Goal: Navigation & Orientation: Find specific page/section

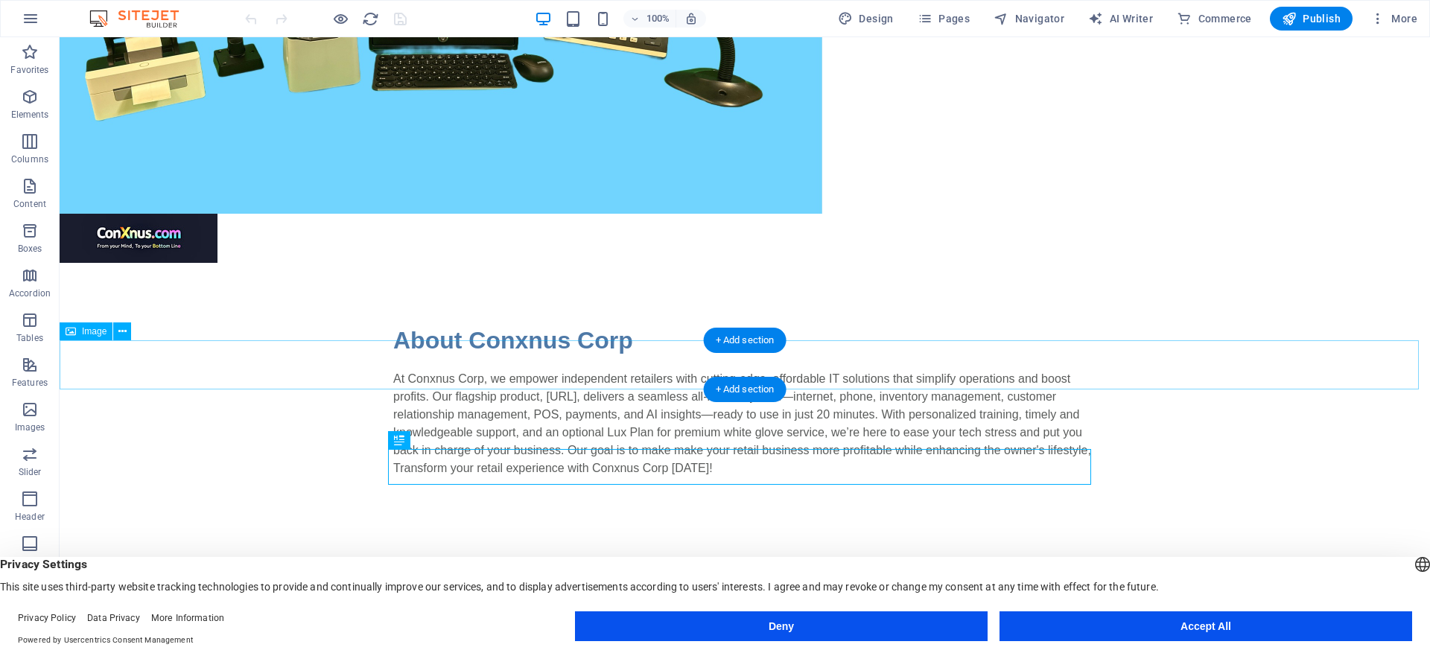
scroll to position [418, 0]
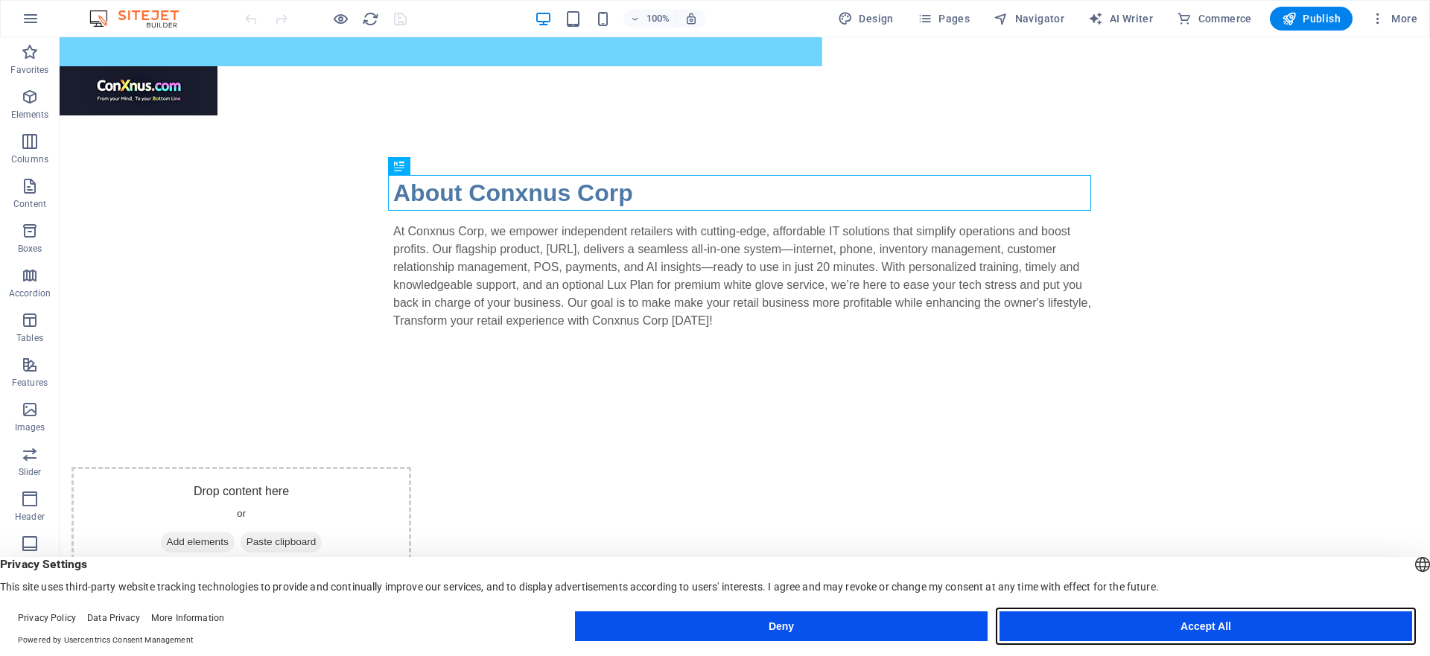
click at [1259, 634] on button "Accept All" at bounding box center [1205, 626] width 413 height 30
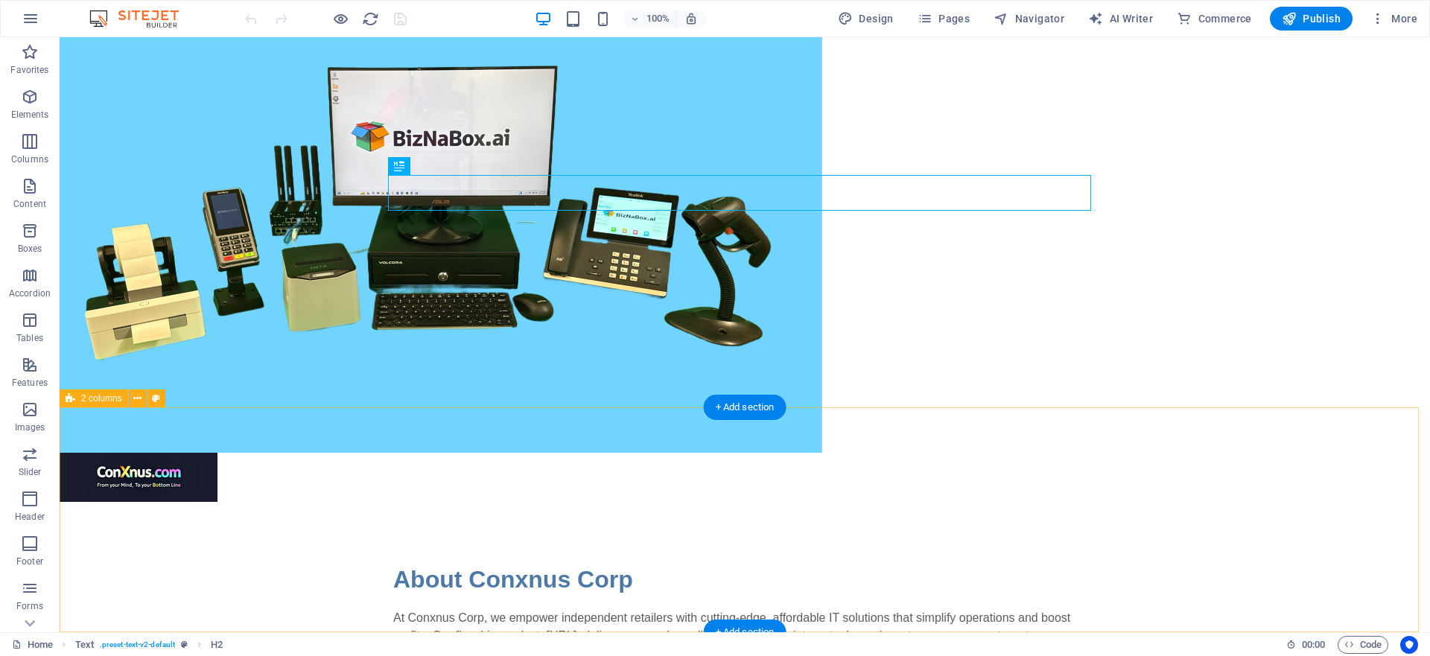
scroll to position [0, 0]
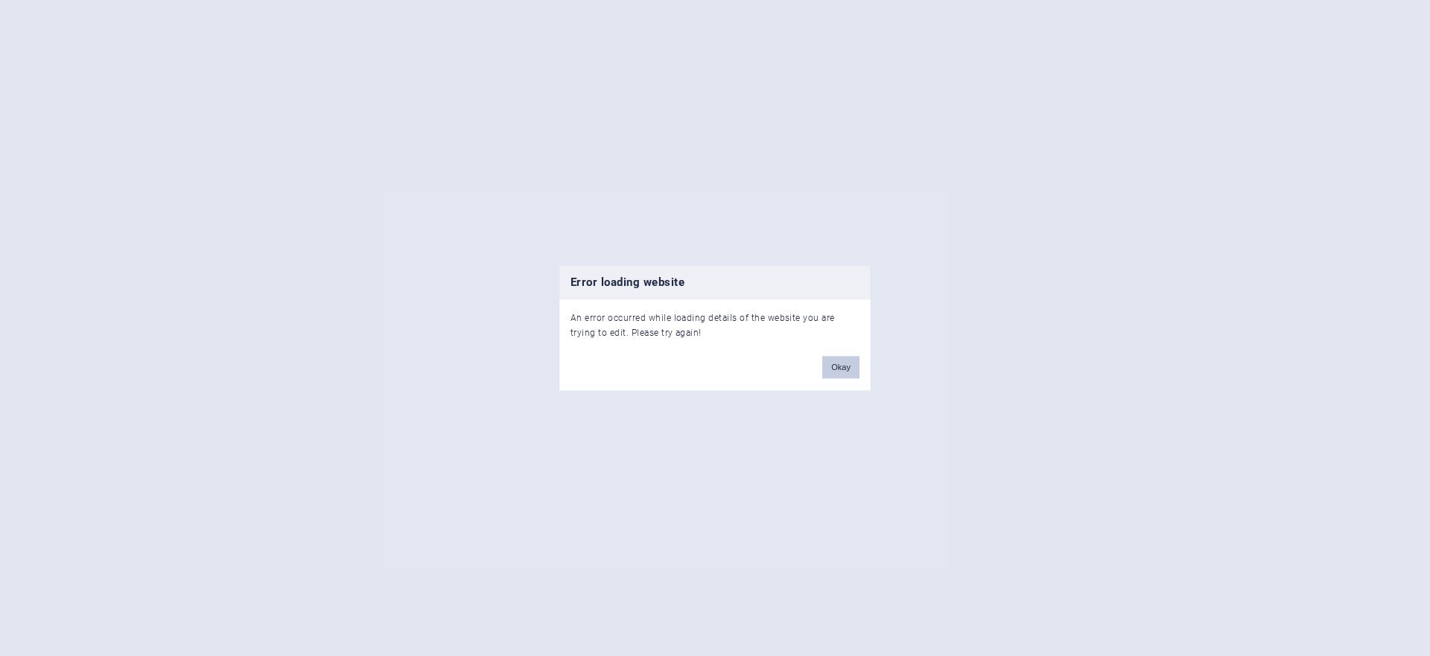
click at [839, 368] on button "Okay" at bounding box center [840, 367] width 37 height 22
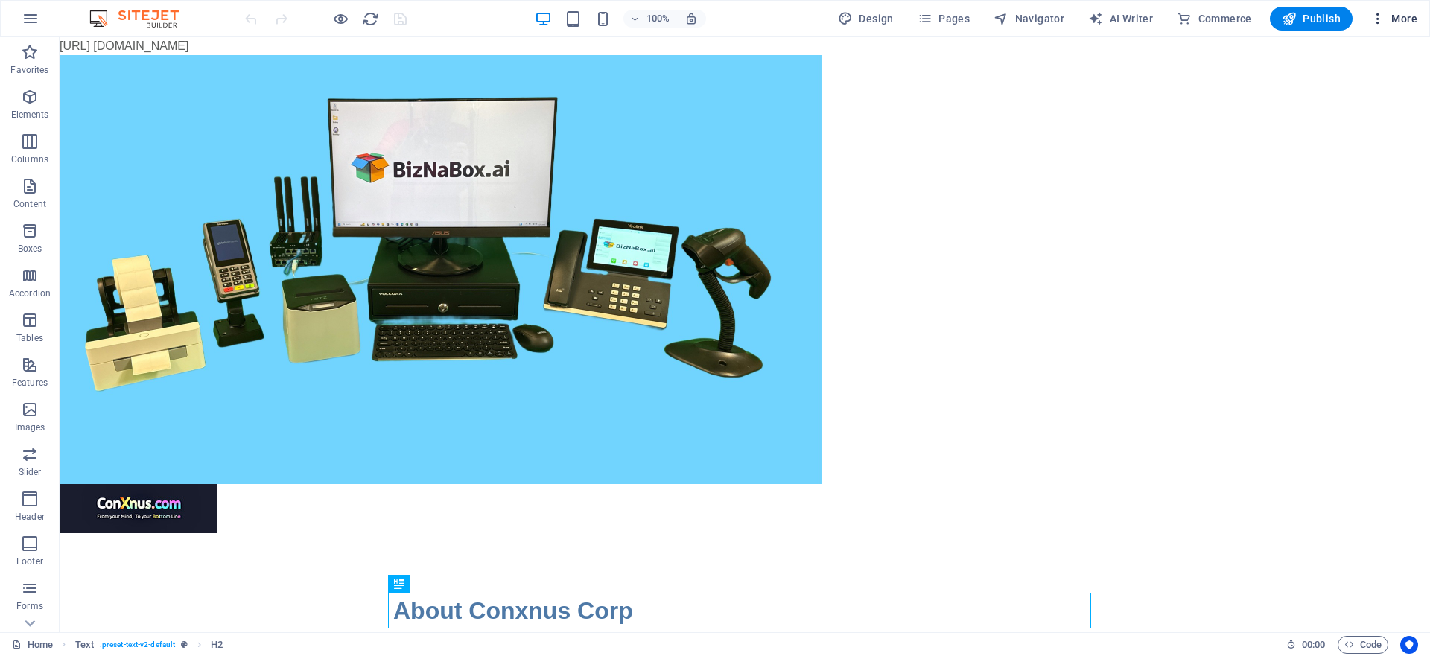
click at [1374, 16] on icon "button" at bounding box center [1377, 18] width 15 height 15
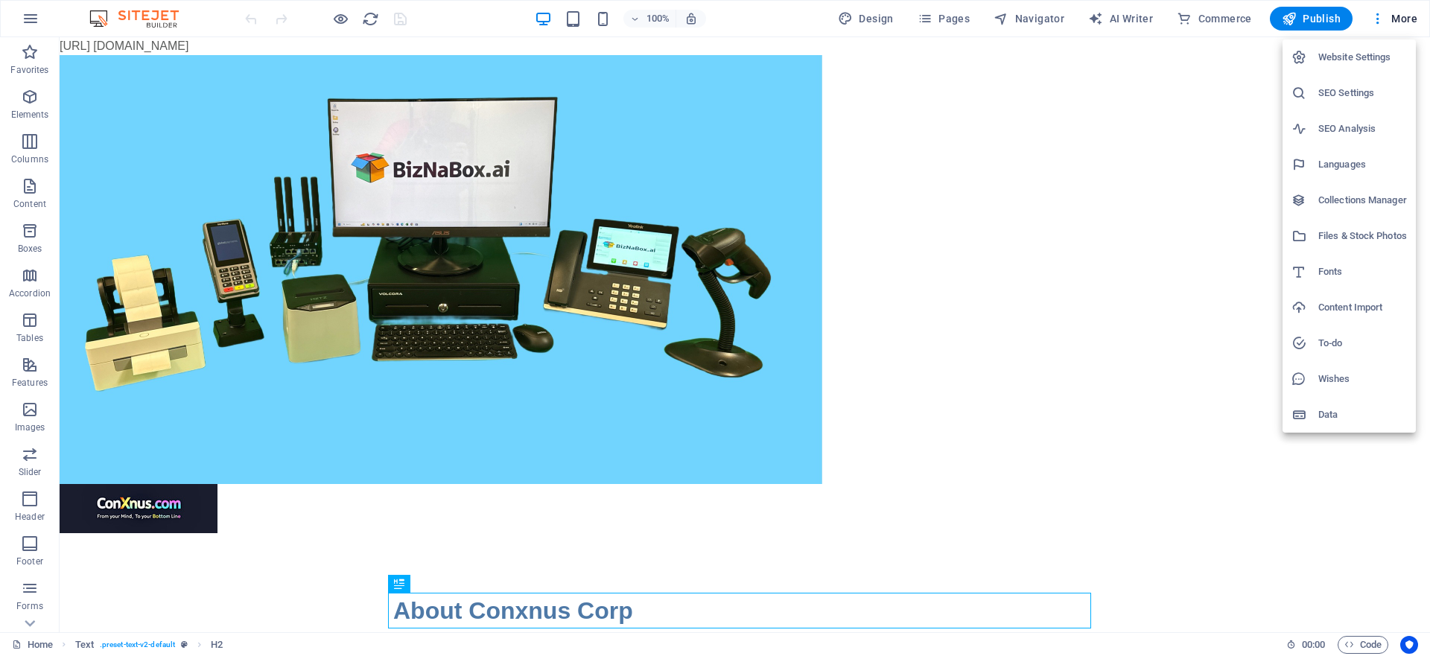
click at [1166, 134] on div at bounding box center [715, 328] width 1430 height 656
